Goal: Transaction & Acquisition: Purchase product/service

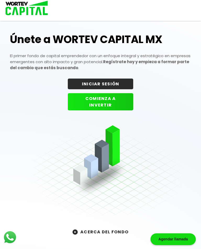
click at [115, 84] on button "INICIAR SESIÓN" at bounding box center [100, 84] width 65 height 11
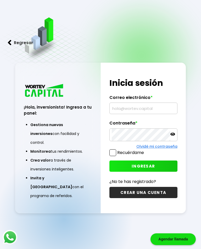
click at [141, 110] on input "text" at bounding box center [143, 108] width 63 height 11
click at [133, 112] on input "[EMAIL_ADDRESS][DOMAIN_NAME]" at bounding box center [143, 108] width 63 height 11
type input "[EMAIL_ADDRESS][DOMAIN_NAME]"
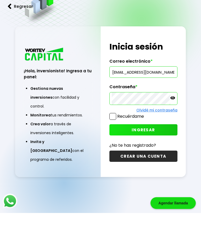
click at [156, 161] on button "INGRESAR" at bounding box center [143, 166] width 68 height 11
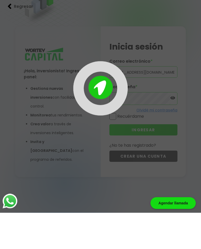
scroll to position [26, 0]
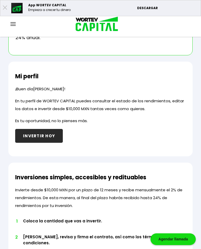
scroll to position [190, 0]
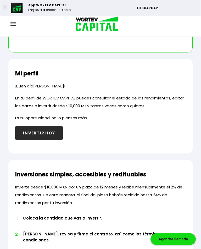
click at [51, 133] on button "INVERTIR HOY" at bounding box center [39, 134] width 48 height 14
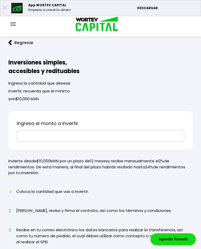
click at [114, 137] on input "text" at bounding box center [100, 135] width 163 height 11
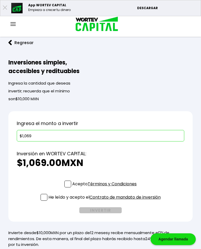
type input "$10,693"
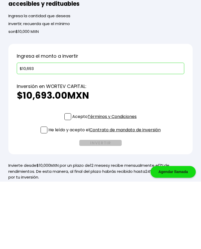
click at [67, 181] on span at bounding box center [67, 184] width 7 height 7
click at [105, 188] on input "Acepto Términos y Condiciones" at bounding box center [105, 188] width 0 height 0
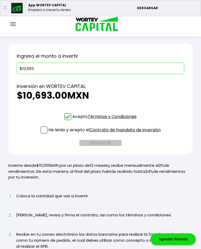
click at [48, 132] on p "He leído y acepto el Contrato de mandato de inversión" at bounding box center [104, 130] width 112 height 7
click at [105, 134] on input "He leído y acepto el Contrato de mandato de inversión" at bounding box center [105, 134] width 0 height 0
click at [100, 146] on button "INVERTIR" at bounding box center [100, 143] width 42 height 6
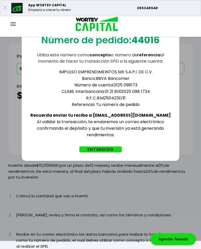
click at [107, 147] on button "ENTENDIDO" at bounding box center [100, 150] width 42 height 6
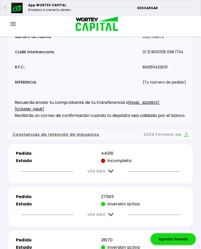
scroll to position [78, 0]
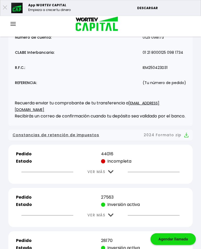
click at [110, 174] on img at bounding box center [110, 172] width 5 height 3
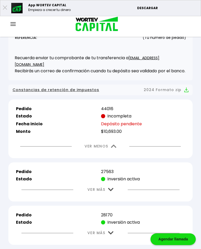
scroll to position [0, 0]
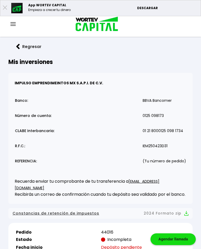
click at [18, 49] on img at bounding box center [18, 46] width 4 height 5
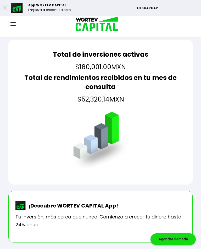
click at [15, 23] on img at bounding box center [12, 24] width 5 height 4
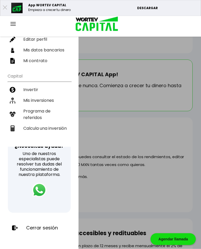
scroll to position [140, 0]
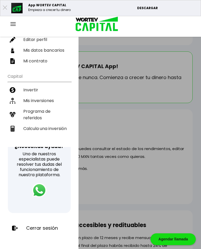
click at [44, 229] on p "Cerrar sesión" at bounding box center [42, 228] width 32 height 5
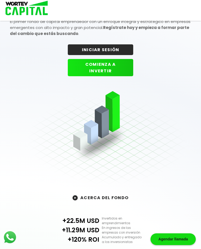
click at [37, 173] on img at bounding box center [118, 137] width 181 height 106
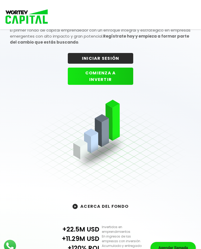
scroll to position [26, 0]
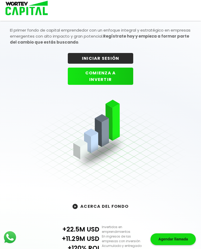
click at [199, 195] on div "Únete a WORTEV CAPITAL MX El primer fondo de capital emprendedor con un enfoque…" at bounding box center [100, 224] width 201 height 446
